Goal: Check status: Check status

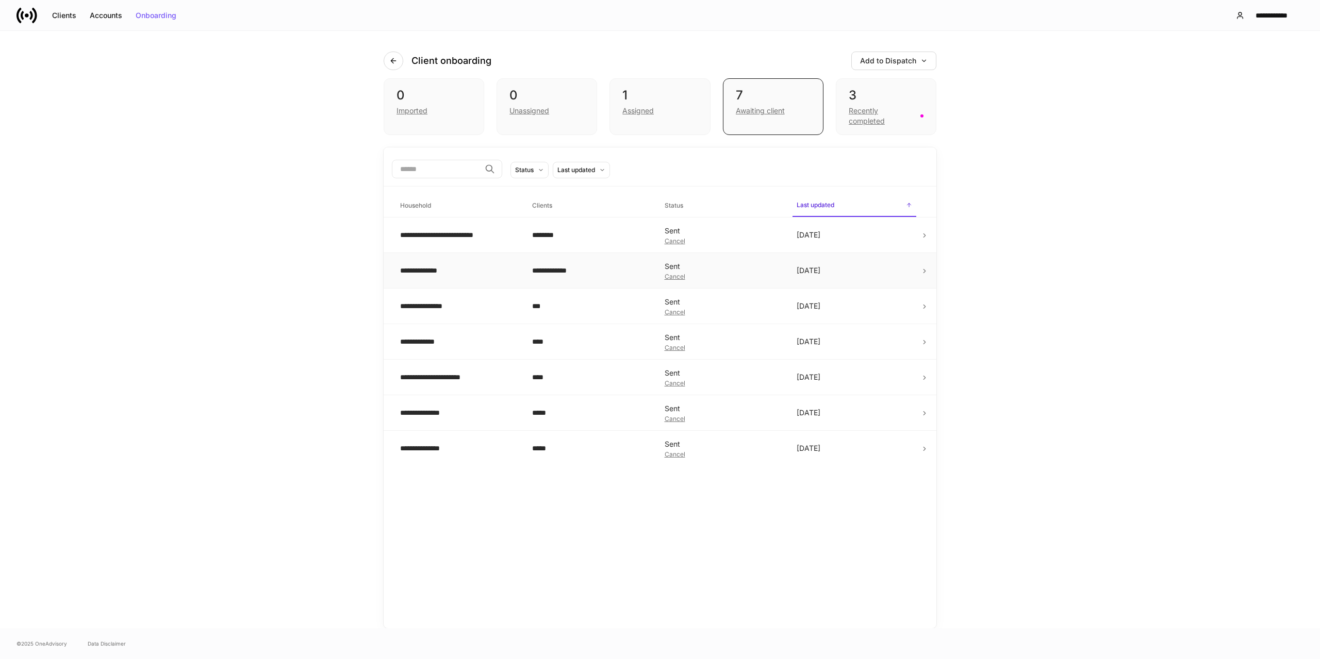
click at [561, 272] on div "**********" at bounding box center [589, 271] width 115 height 10
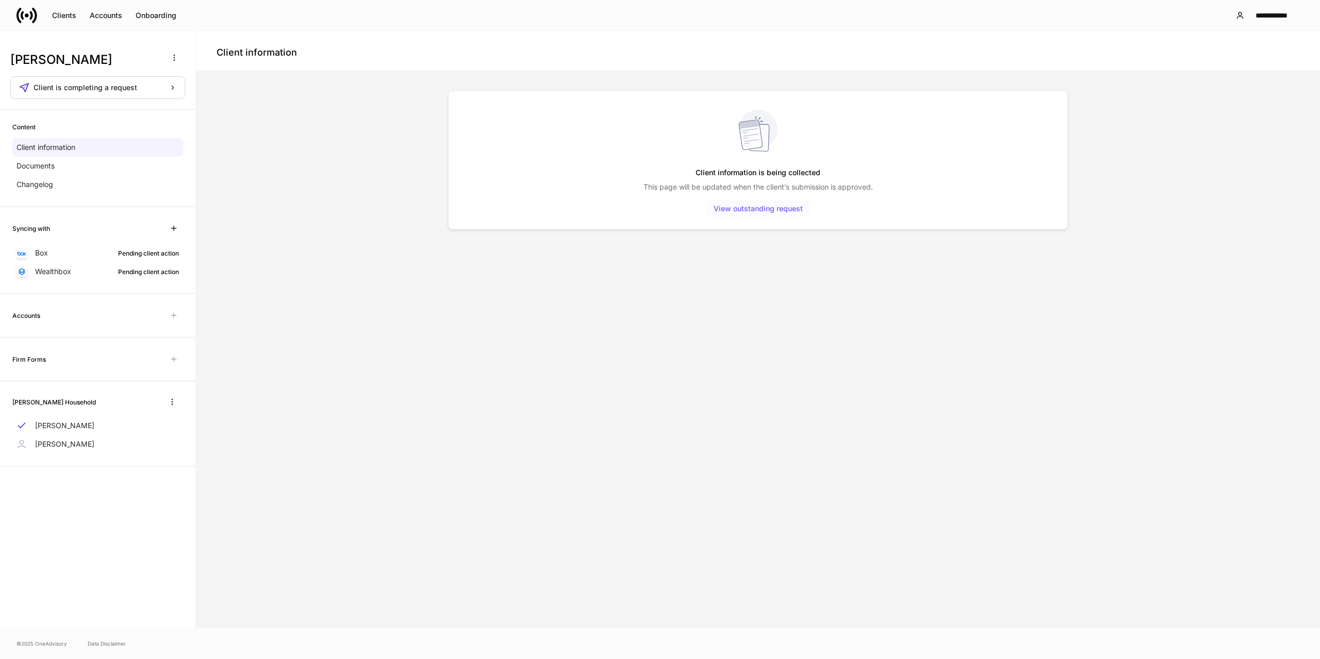
click at [761, 208] on div "View outstanding request" at bounding box center [758, 208] width 89 height 7
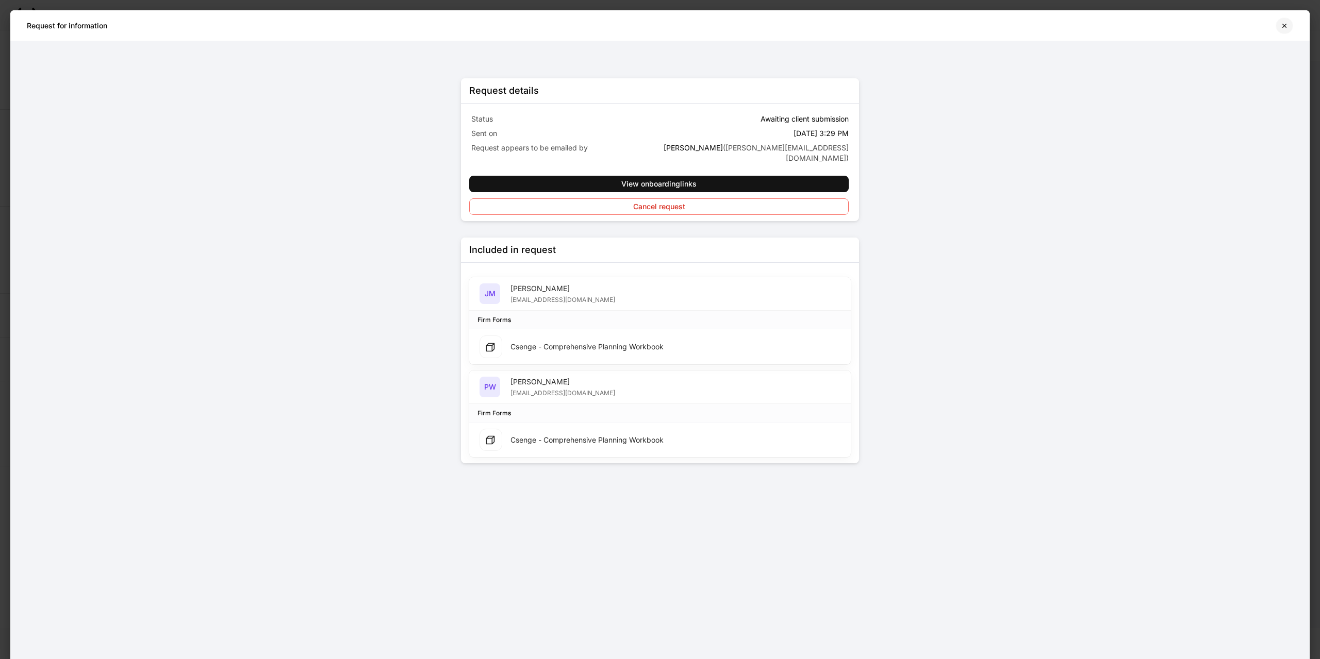
click at [1285, 22] on icon "button" at bounding box center [1284, 26] width 8 height 8
